Goal: Transaction & Acquisition: Purchase product/service

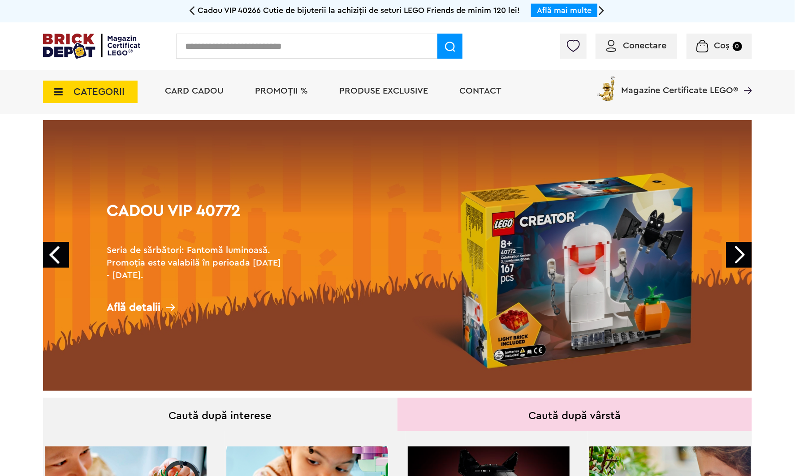
click at [78, 92] on span "CATEGORII" at bounding box center [98, 92] width 51 height 10
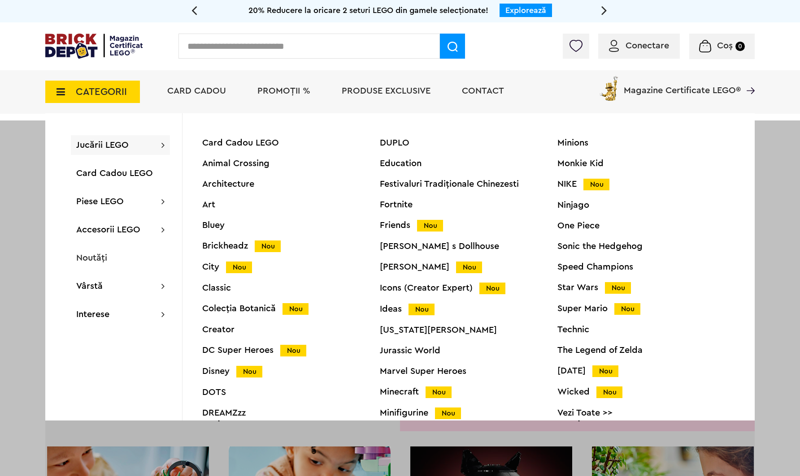
click at [268, 89] on span "PROMOȚII %" at bounding box center [283, 90] width 53 height 9
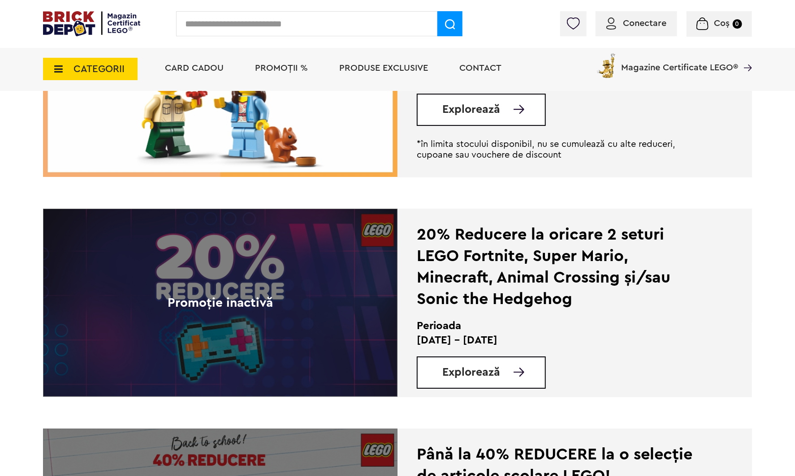
scroll to position [1658, 0]
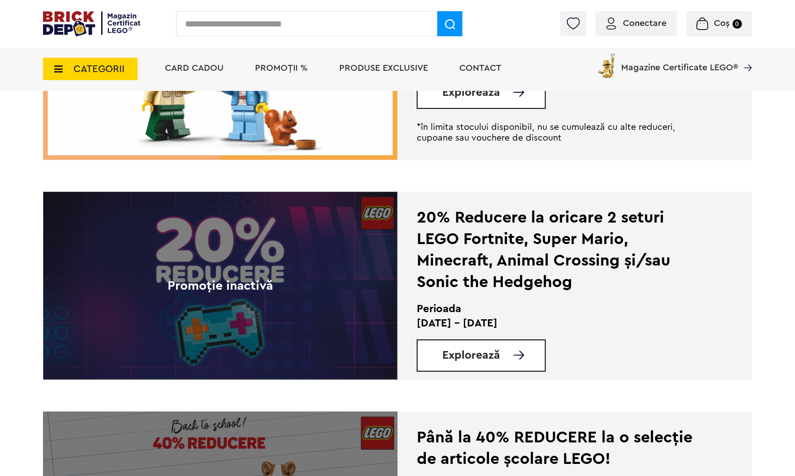
click at [272, 26] on input "text" at bounding box center [306, 23] width 261 height 25
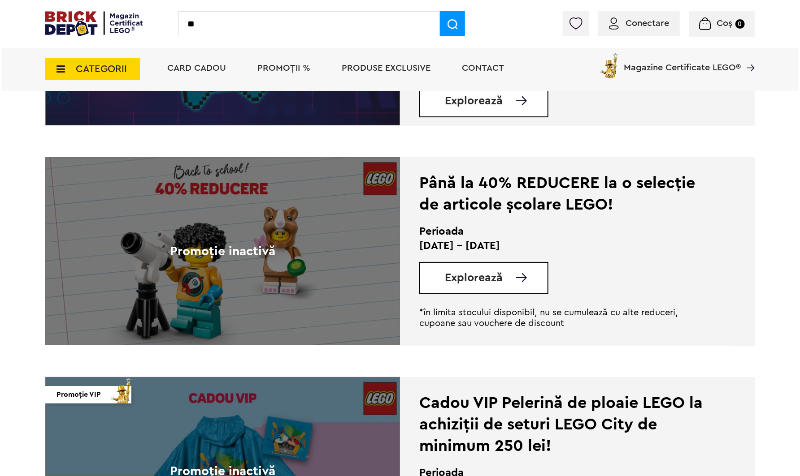
scroll to position [1972, 0]
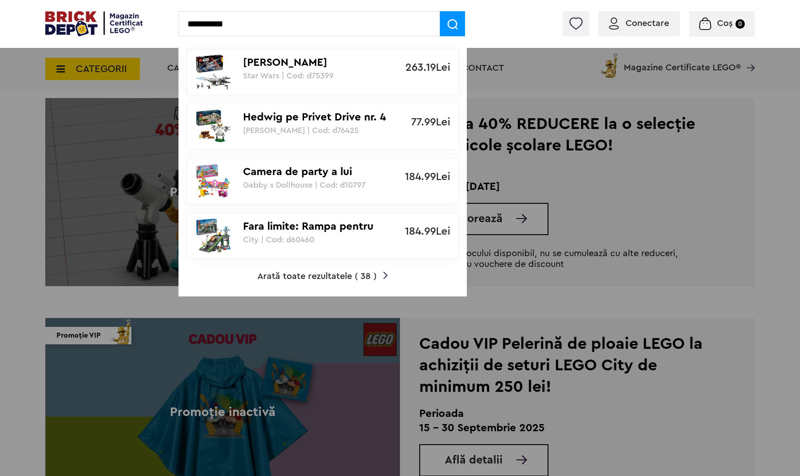
type input "**********"
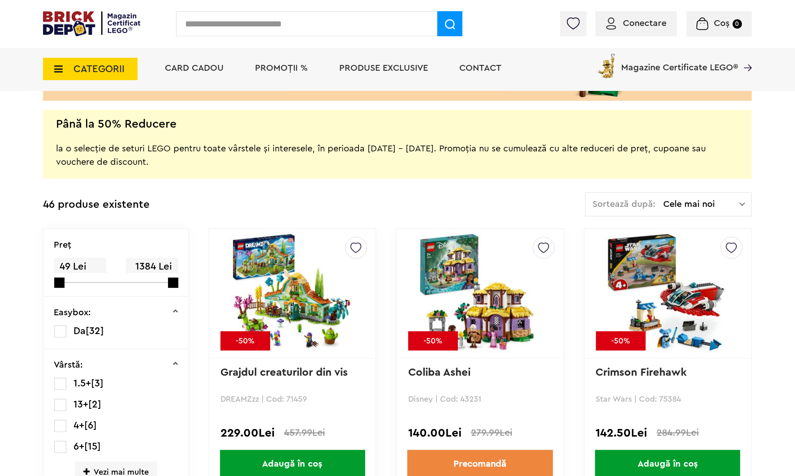
scroll to position [179, 0]
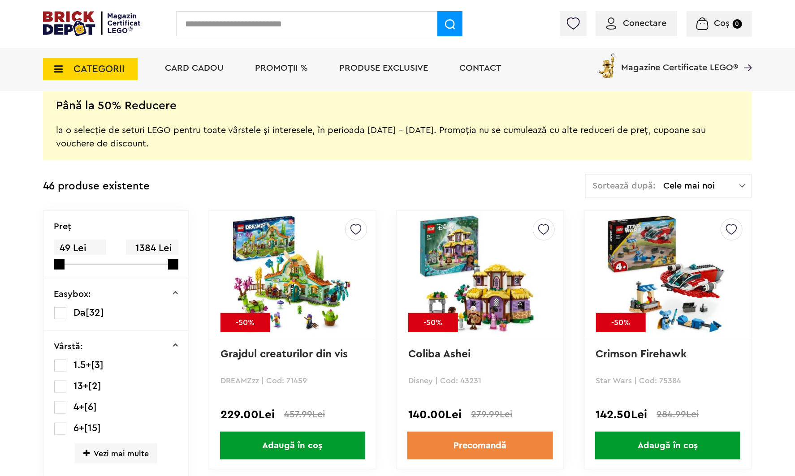
click at [690, 182] on span "Cele mai noi" at bounding box center [701, 186] width 76 height 9
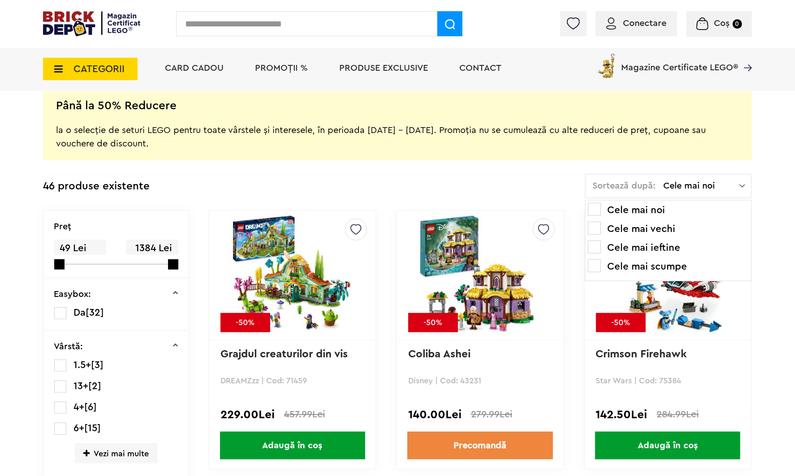
click at [690, 261] on li "Cele mai scumpe" at bounding box center [668, 266] width 161 height 14
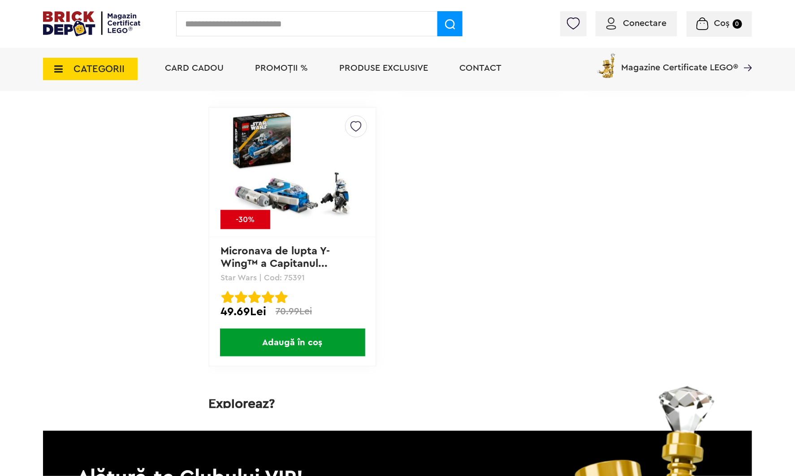
scroll to position [4482, 0]
